Goal: Obtain resource: Obtain resource

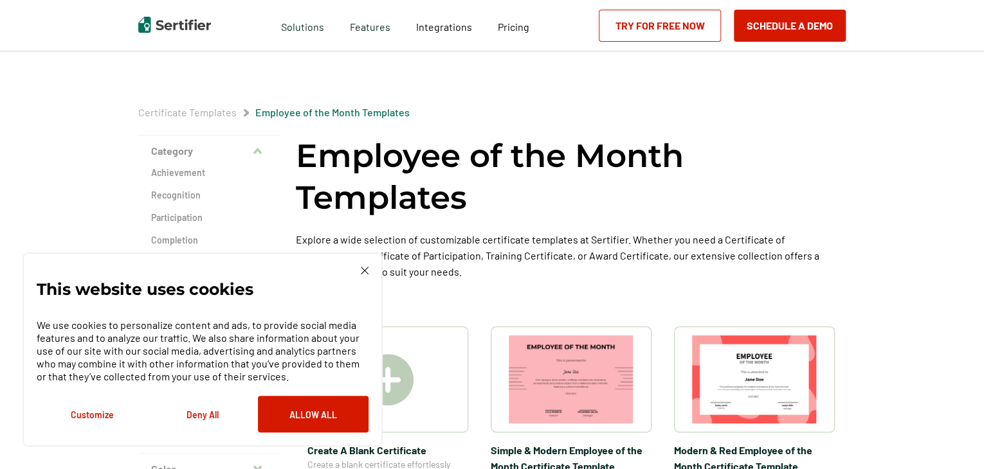
scroll to position [129, 0]
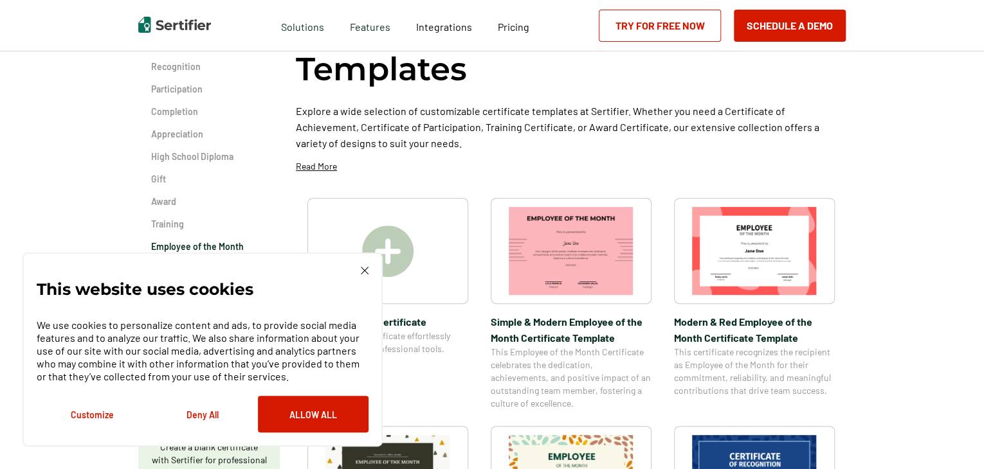
click at [363, 271] on img at bounding box center [365, 271] width 8 height 8
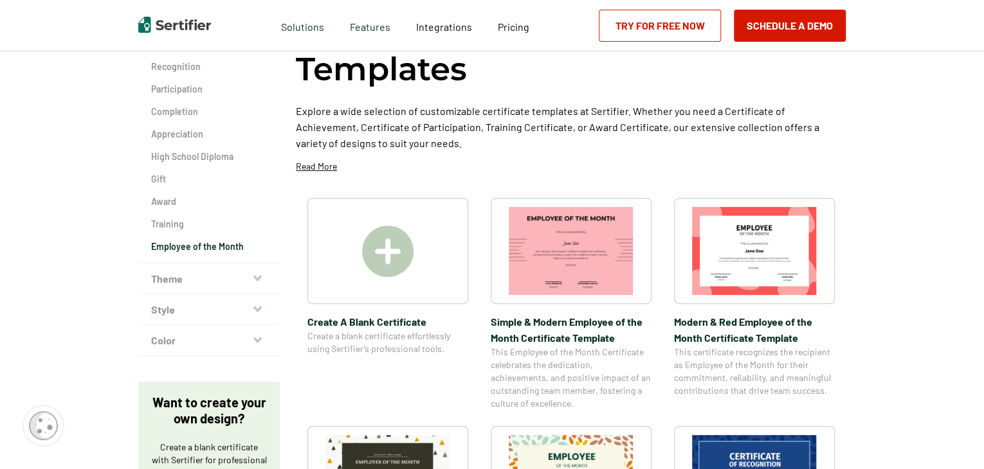
scroll to position [322, 0]
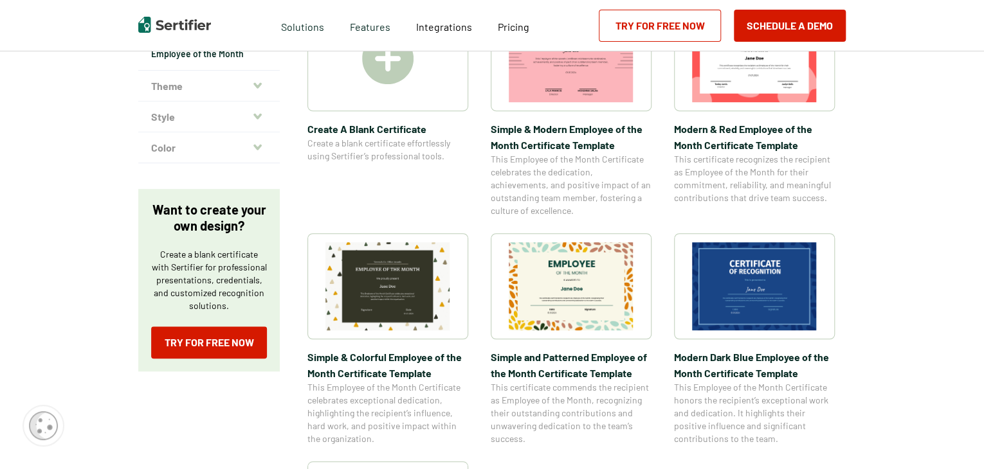
click at [580, 291] on img at bounding box center [571, 286] width 125 height 88
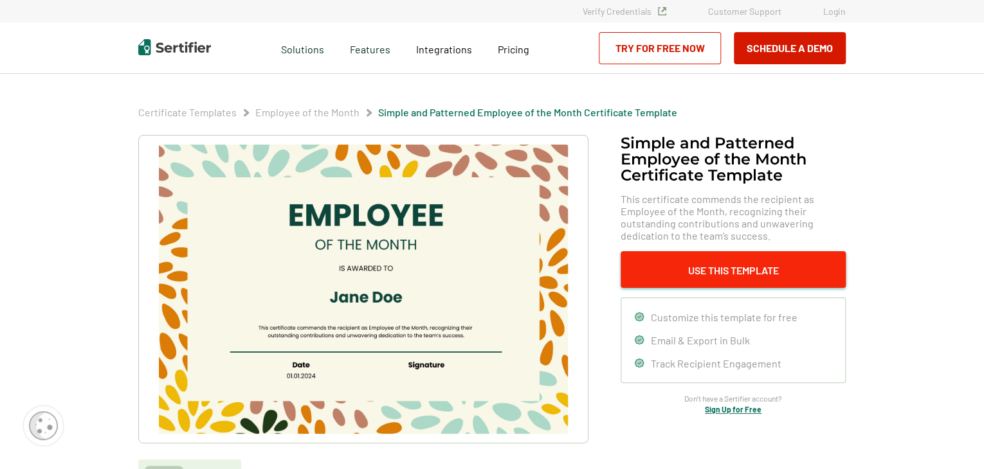
click at [722, 265] on button "Use This Template" at bounding box center [733, 269] width 225 height 37
